Goal: Check status: Check status

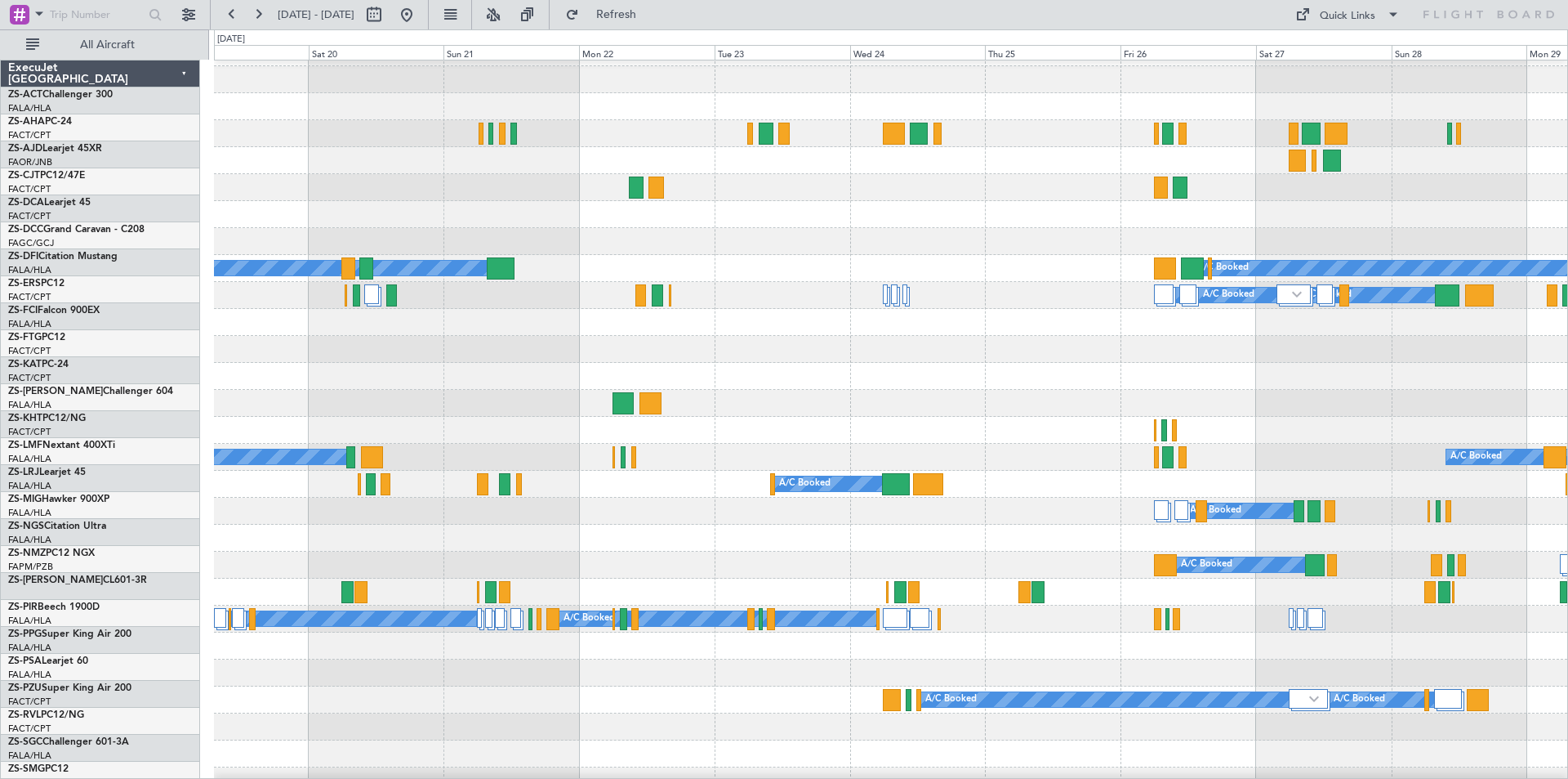
scroll to position [21, 0]
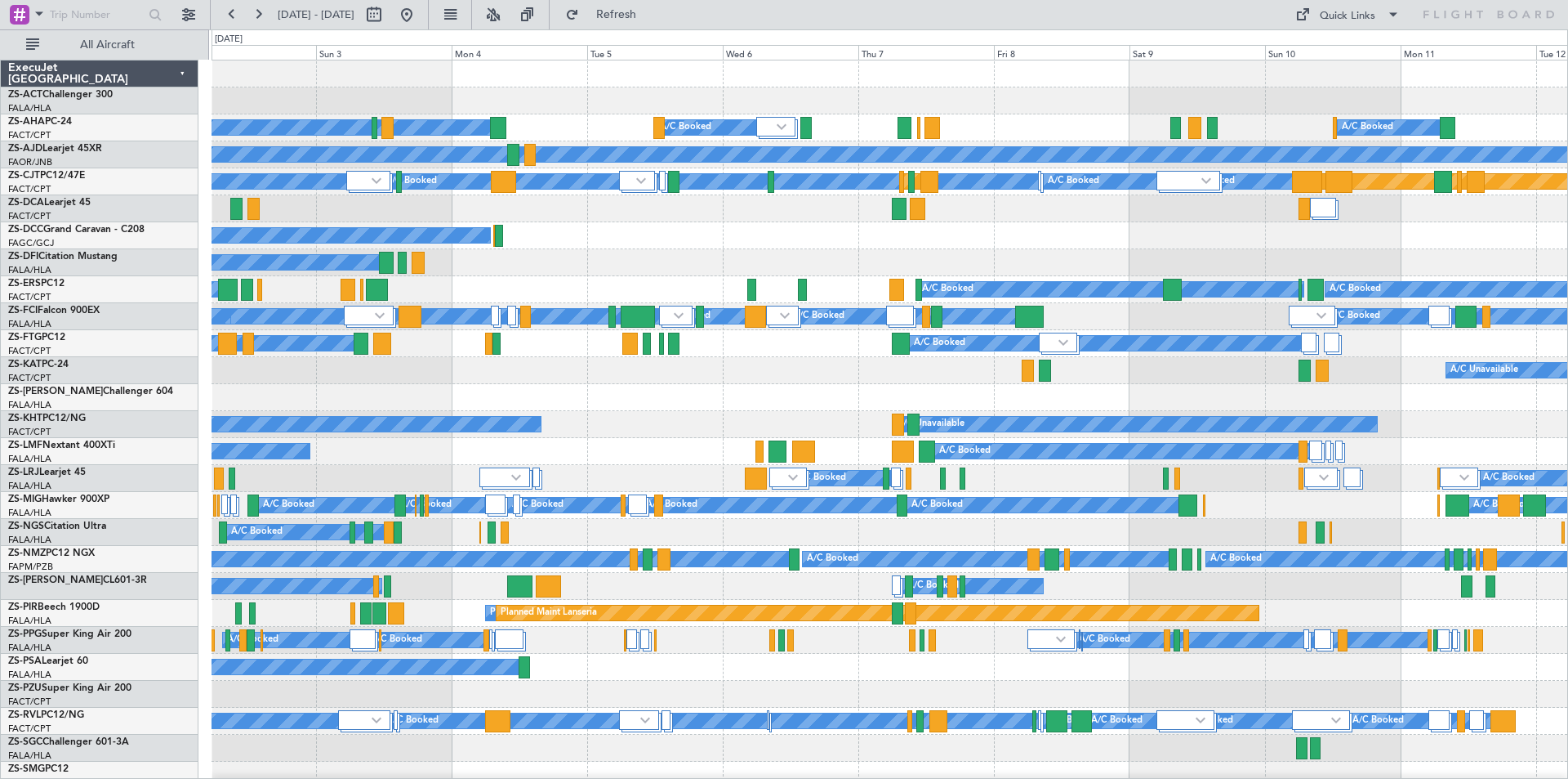
click at [1167, 247] on div "A/C Booked" at bounding box center [889, 236] width 1356 height 27
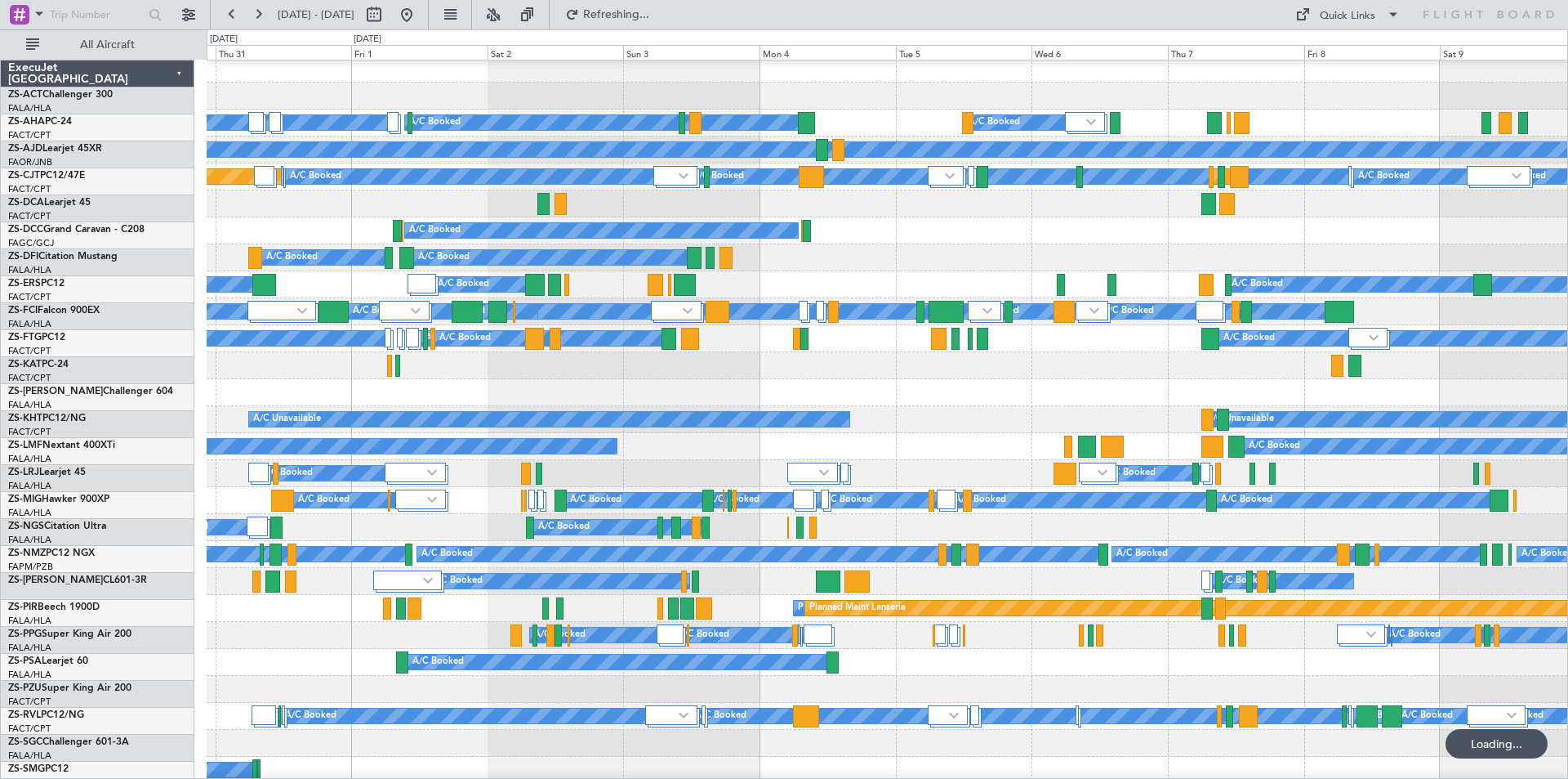
scroll to position [5, 0]
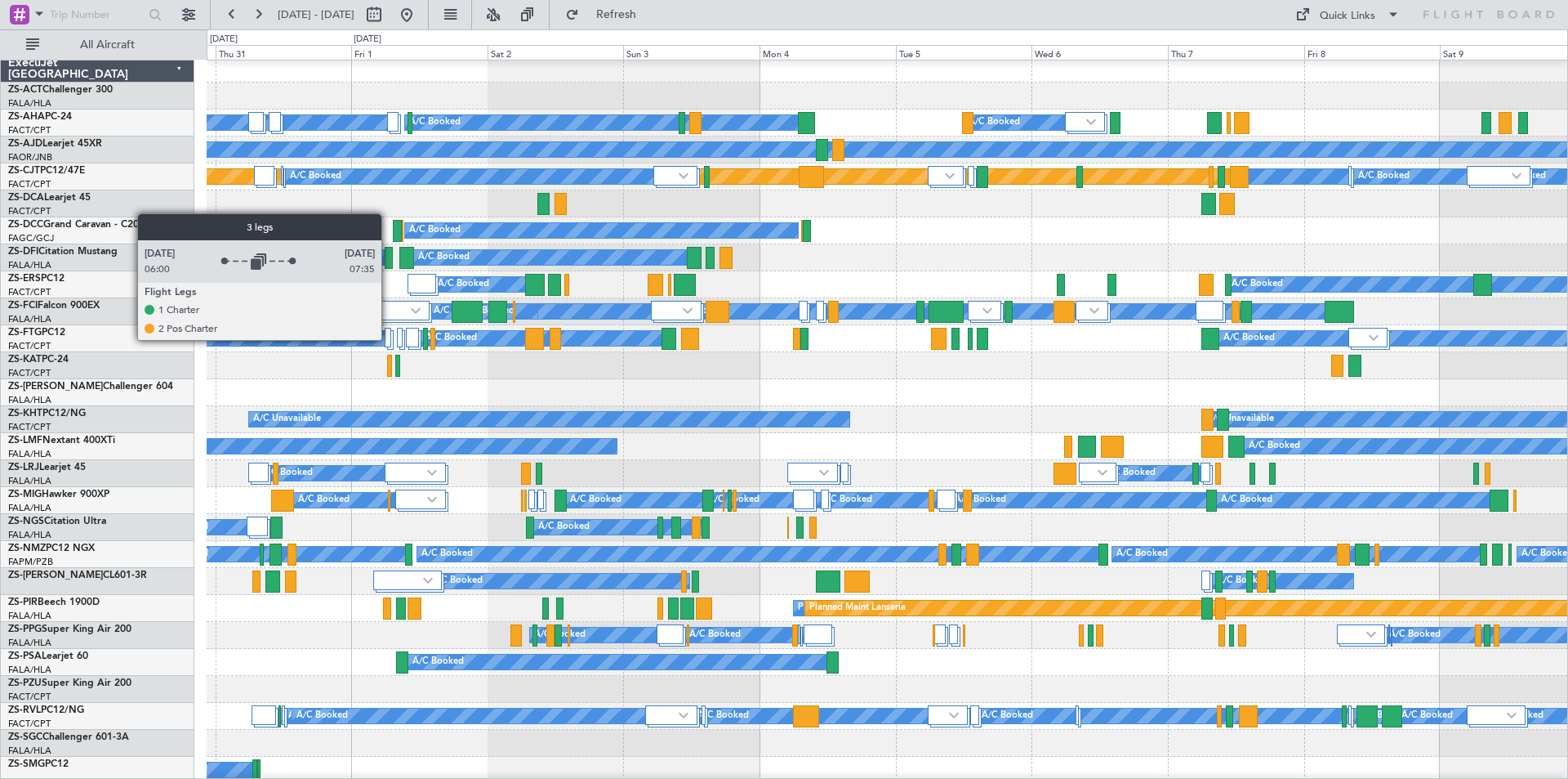
click at [388, 339] on div at bounding box center [388, 337] width 6 height 20
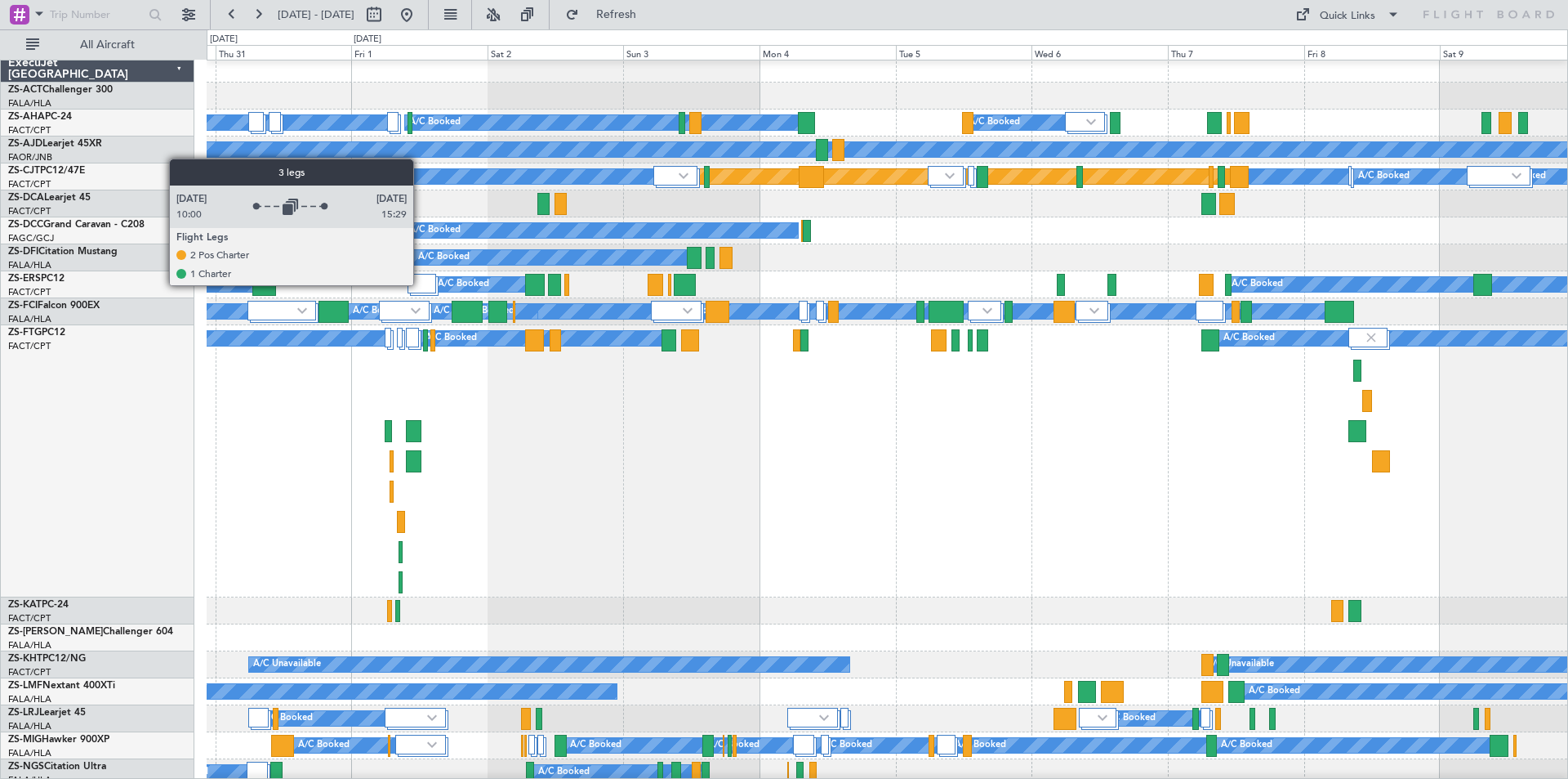
click at [420, 285] on div at bounding box center [421, 284] width 29 height 20
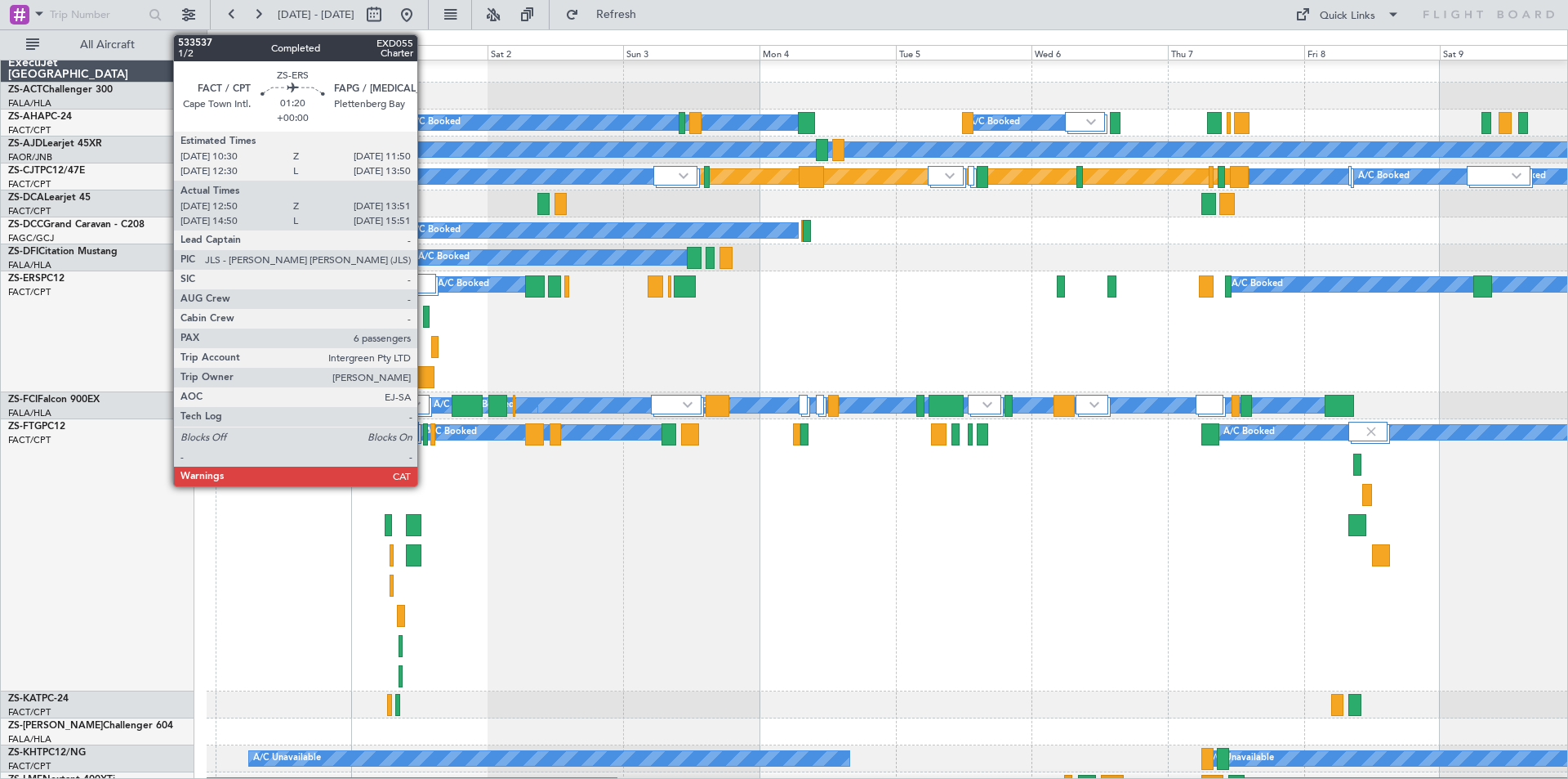
click at [425, 318] on div at bounding box center [426, 317] width 6 height 22
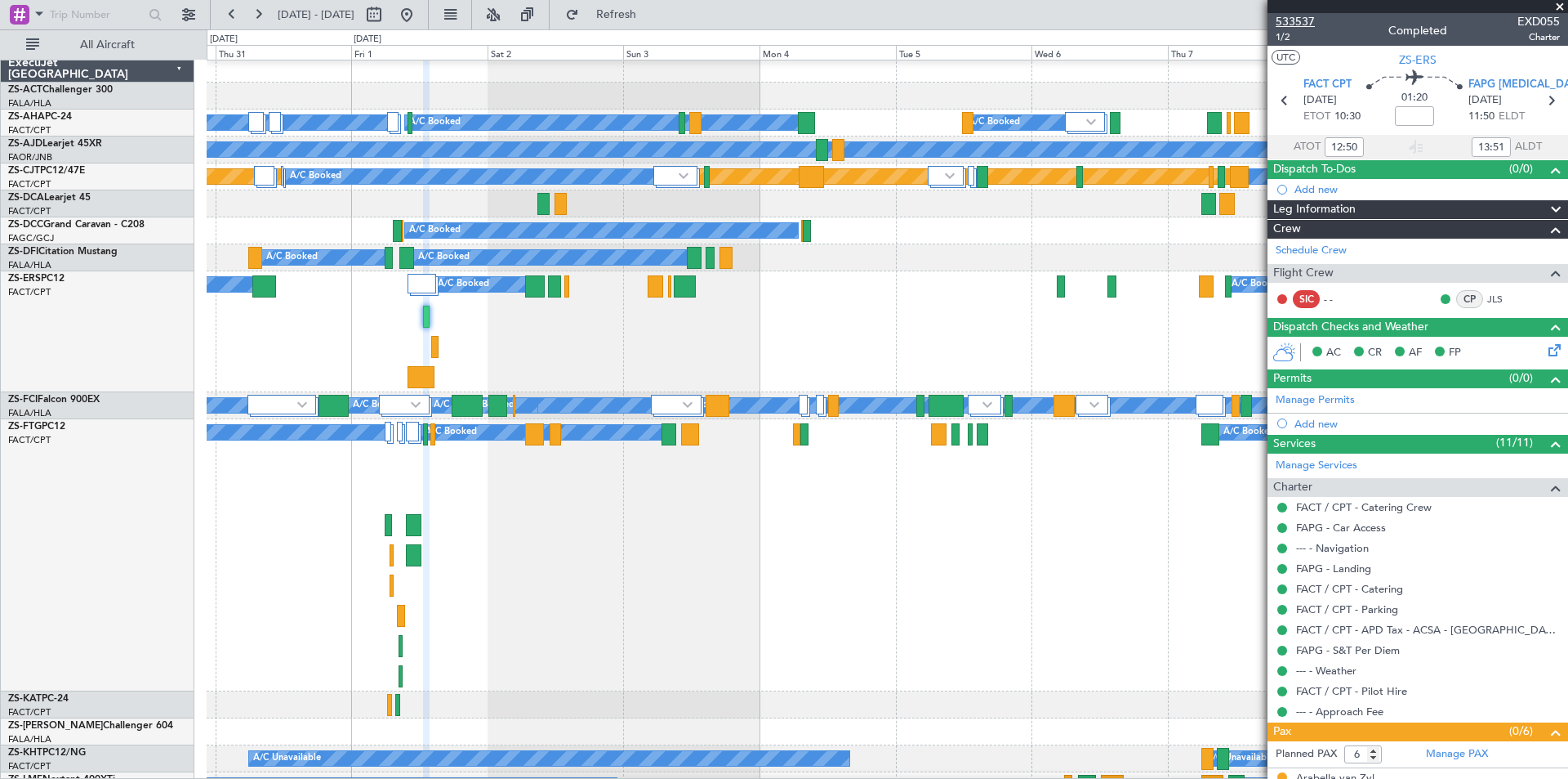
click at [1290, 25] on span "533537" at bounding box center [1295, 21] width 39 height 17
